Goal: Task Accomplishment & Management: Use online tool/utility

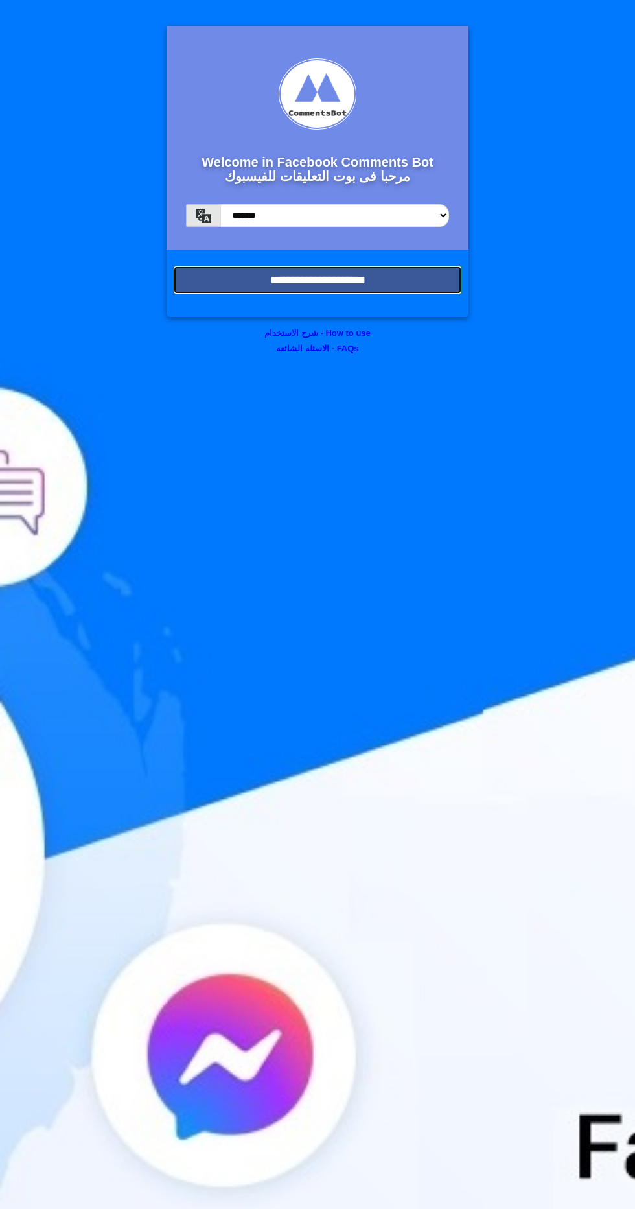
click at [281, 281] on input "**********" at bounding box center [317, 280] width 289 height 29
click at [279, 272] on input "**********" at bounding box center [317, 280] width 289 height 29
